Goal: Check status

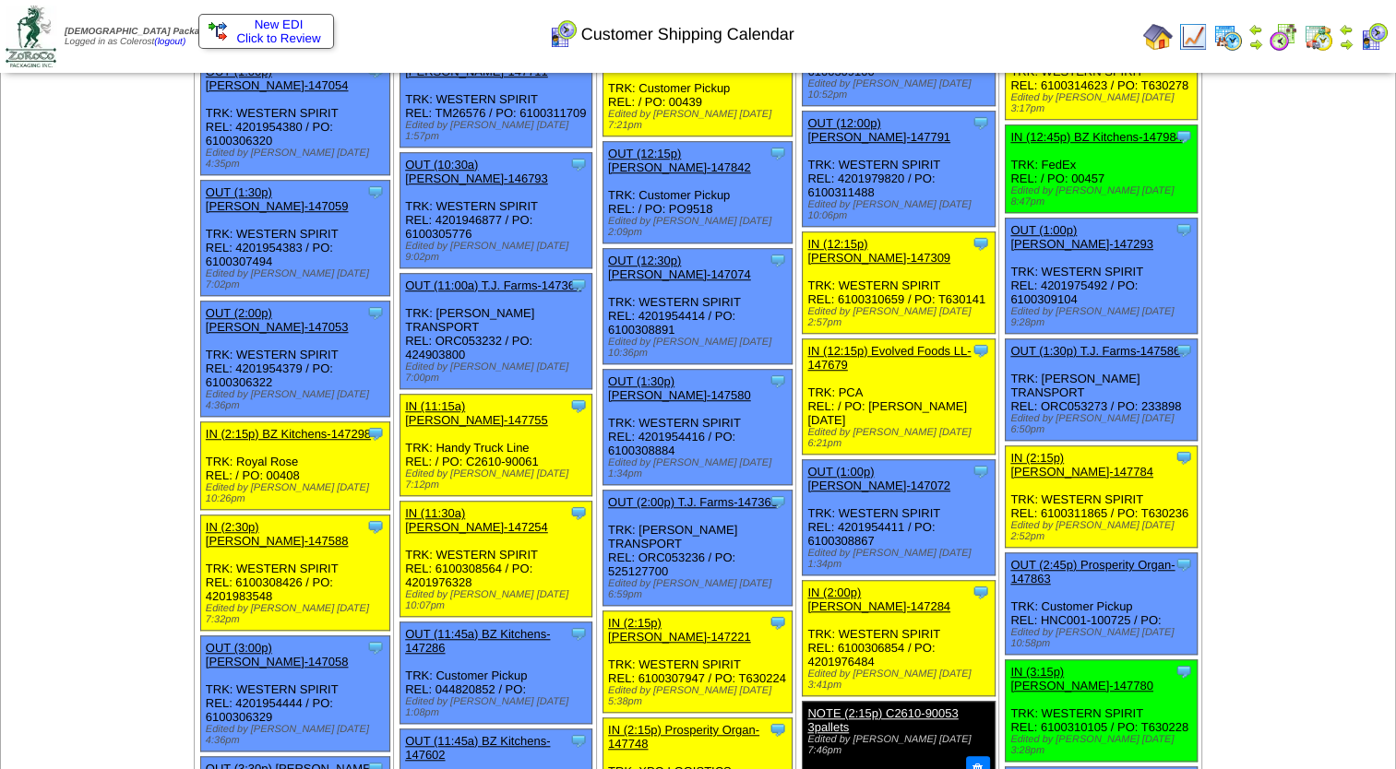
scroll to position [1476, 0]
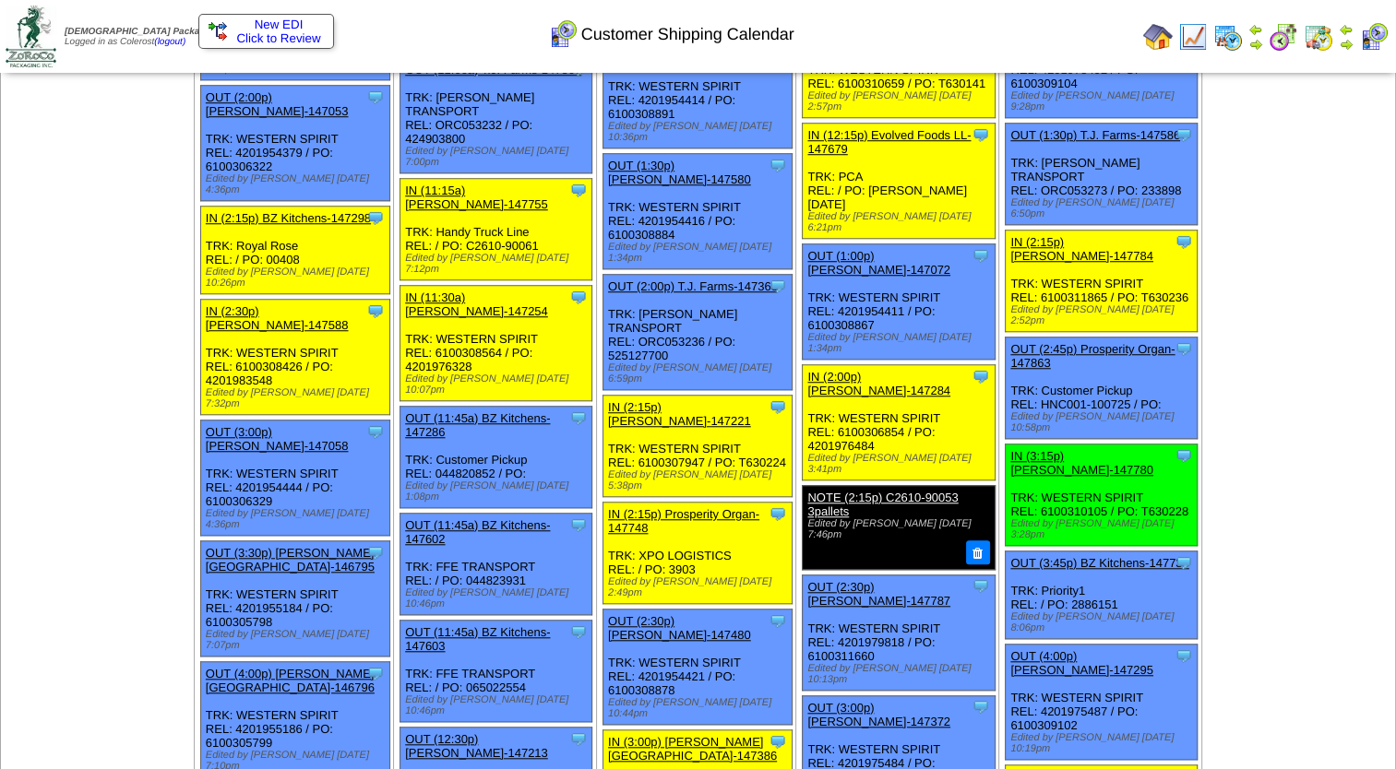
click at [689, 400] on link "IN (2:15p) Lamb-Weston-147221" at bounding box center [679, 414] width 143 height 28
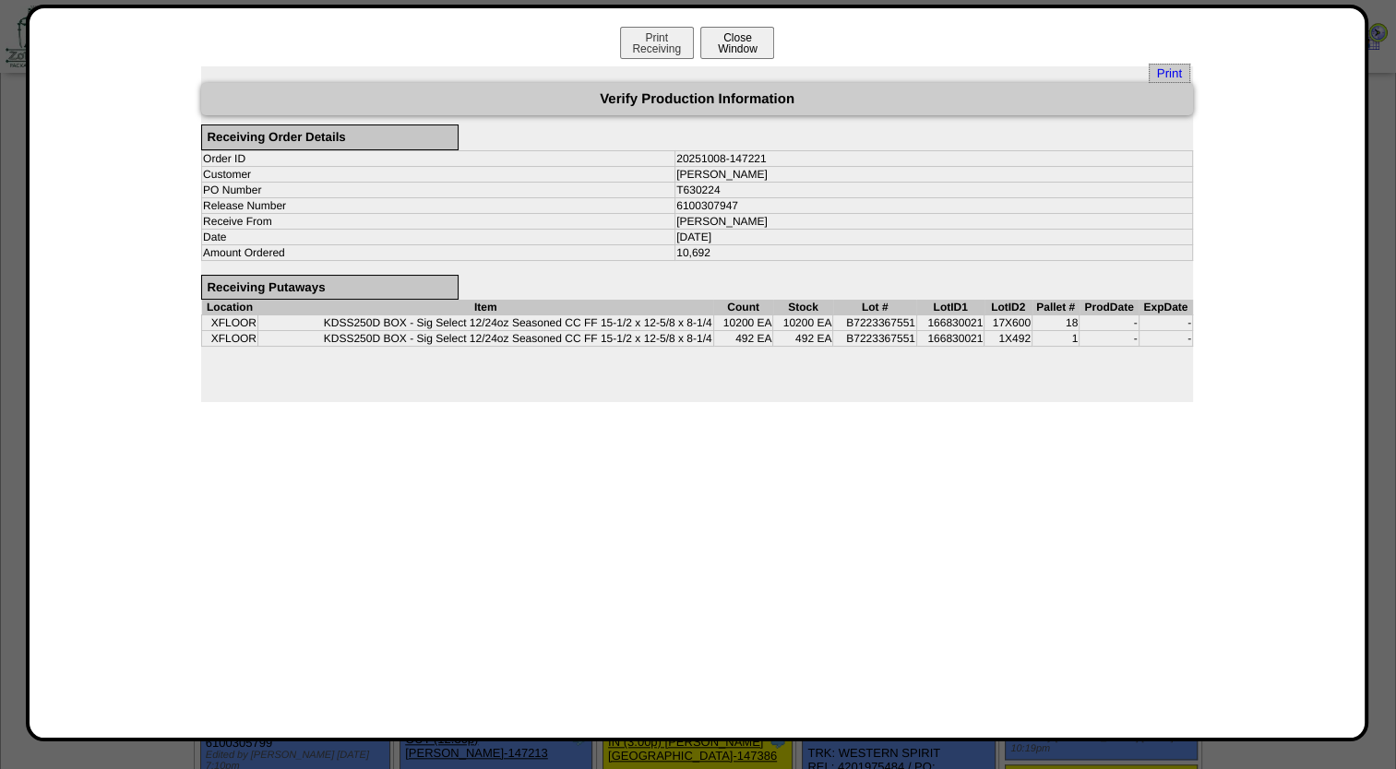
click at [739, 44] on button "Close Window" at bounding box center [737, 43] width 74 height 32
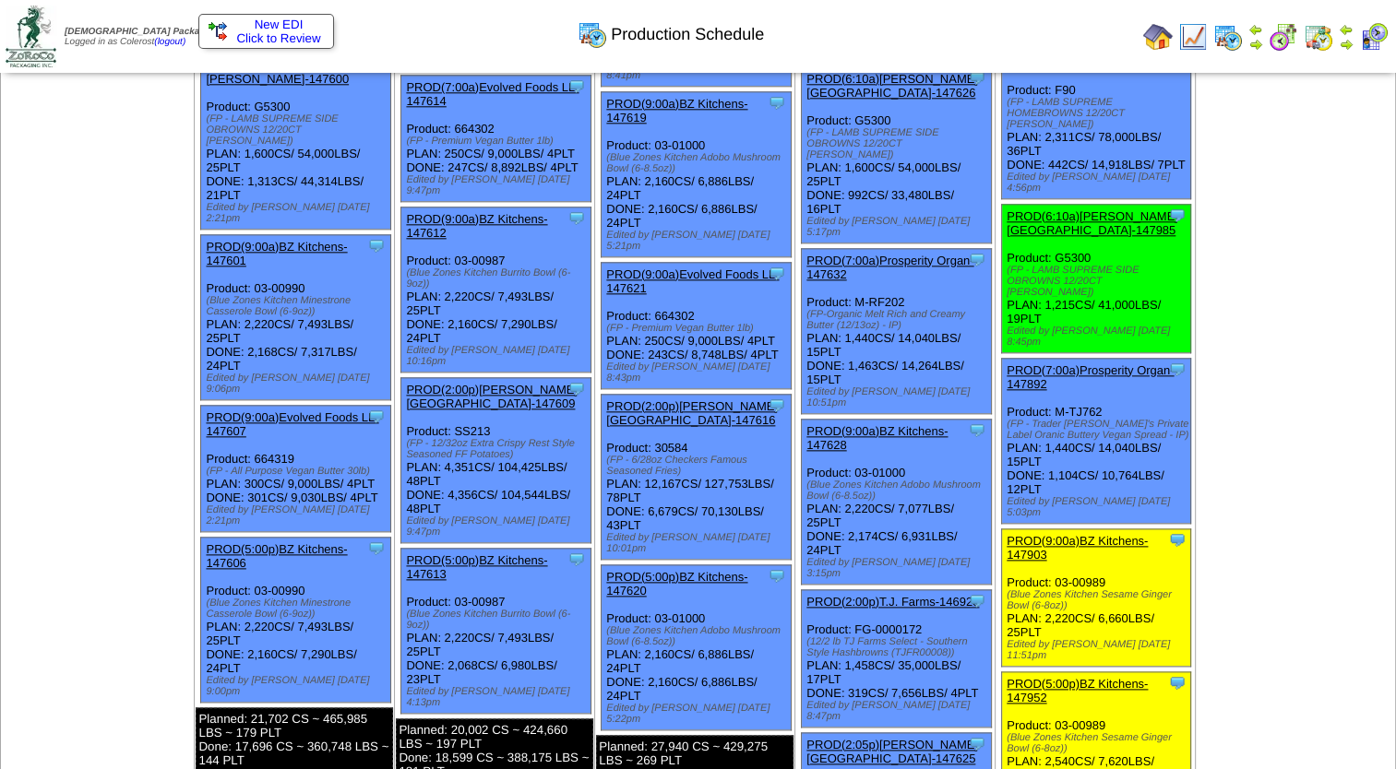
scroll to position [2122, 0]
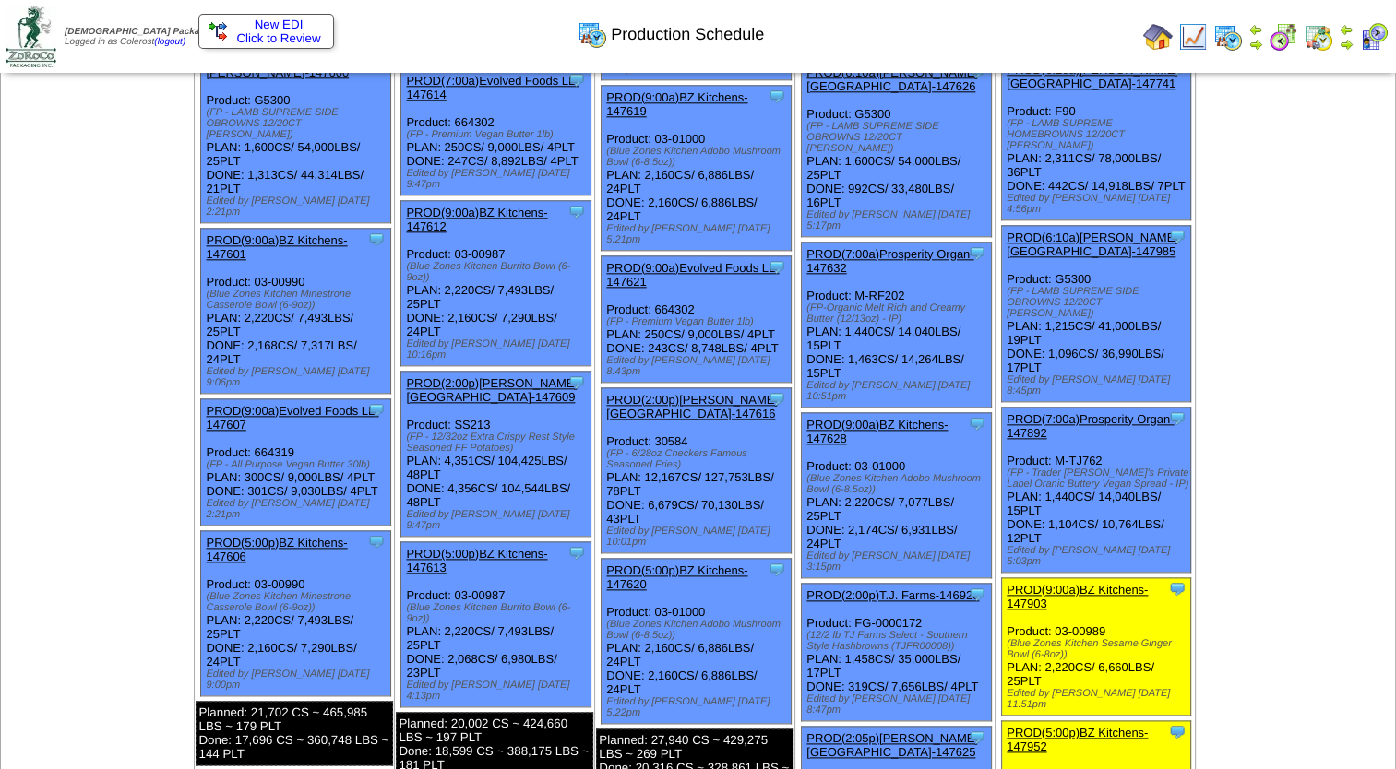
scroll to position [2518, 0]
